Goal: Use online tool/utility: Utilize a website feature to perform a specific function

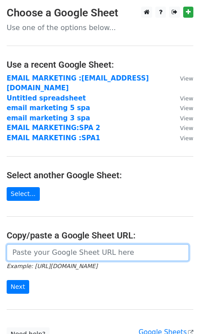
click at [47, 244] on input "url" at bounding box center [98, 252] width 182 height 17
paste input "https://docs.google.com/spreadsheets/d/12fnKwMo5Y0AMDLm4cQuCnBxAJNyv--SQDJM36al…"
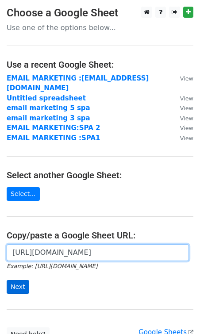
type input "https://docs.google.com/spreadsheets/d/12fnKwMo5Y0AMDLm4cQuCnBxAJNyv--SQDJM36al…"
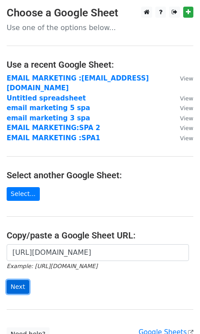
click at [20, 280] on input "Next" at bounding box center [18, 287] width 23 height 14
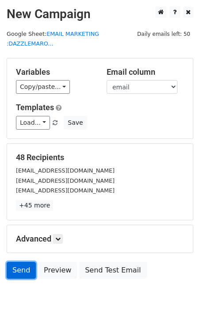
click at [15, 273] on link "Send" at bounding box center [21, 270] width 29 height 17
